Goal: Task Accomplishment & Management: Manage account settings

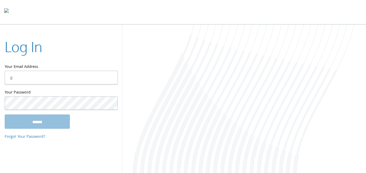
type input "**********"
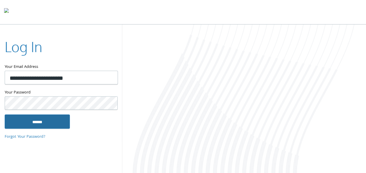
click at [40, 123] on input "******" at bounding box center [37, 121] width 65 height 14
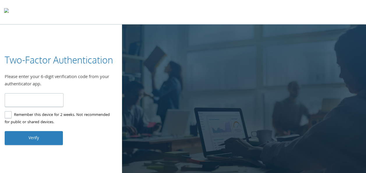
type input "******"
